Goal: Find specific page/section: Find specific page/section

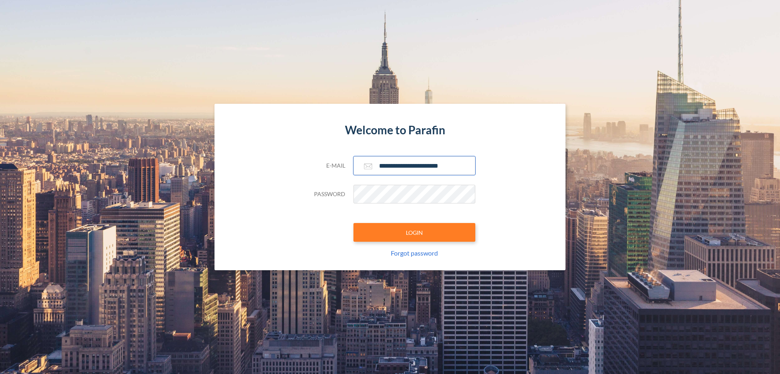
type input "**********"
click at [415, 232] on button "LOGIN" at bounding box center [415, 232] width 122 height 19
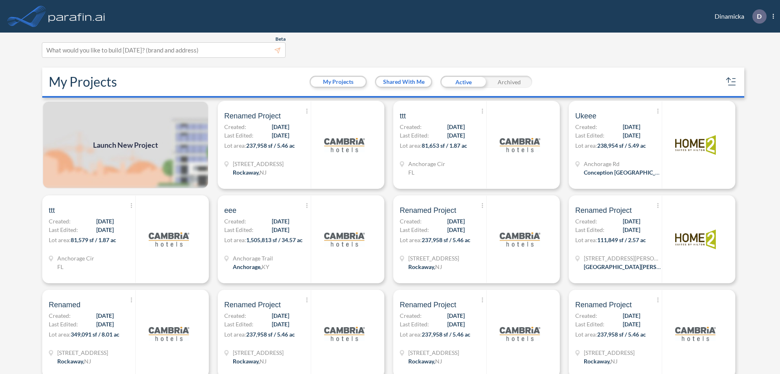
scroll to position [2, 0]
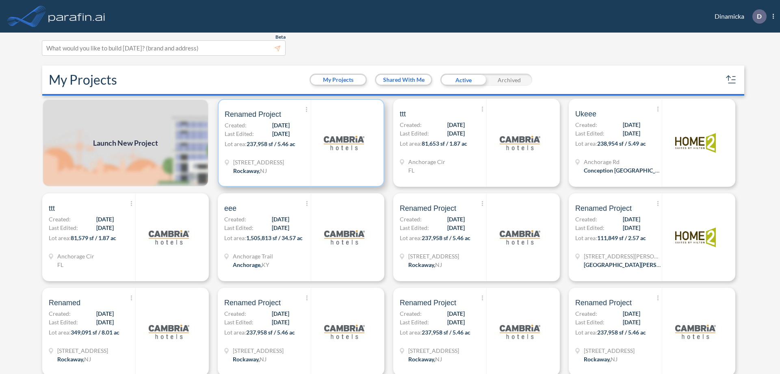
click at [300, 143] on p "Lot area: 237,958 sf / 5.46 ac" at bounding box center [268, 145] width 86 height 12
